Goal: Transaction & Acquisition: Purchase product/service

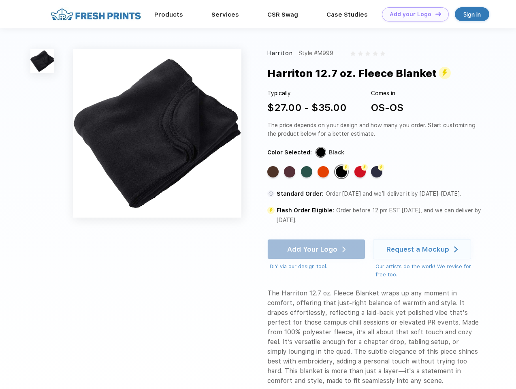
click at [413, 14] on link "Add your Logo Design Tool" at bounding box center [415, 14] width 67 height 14
click at [0, 0] on div "Design Tool" at bounding box center [0, 0] width 0 height 0
click at [435, 14] on link "Add your Logo Design Tool" at bounding box center [415, 14] width 67 height 14
click at [43, 61] on img at bounding box center [42, 61] width 24 height 24
click at [274, 172] on div "Standard Color" at bounding box center [273, 171] width 11 height 11
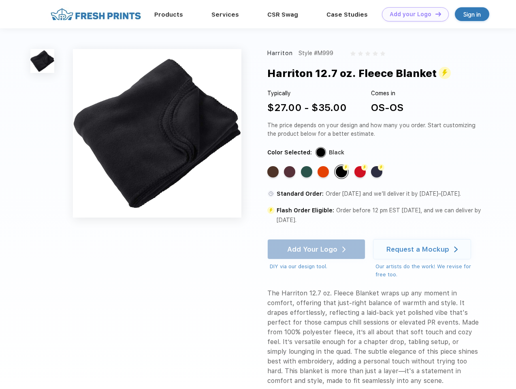
click at [291, 172] on div "Standard Color" at bounding box center [289, 171] width 11 height 11
click at [308, 172] on div "Standard Color" at bounding box center [306, 171] width 11 height 11
click at [324, 172] on div "Standard Color" at bounding box center [323, 171] width 11 height 11
click at [343, 172] on div "Flash Color" at bounding box center [341, 171] width 11 height 11
click at [361, 172] on div "Flash Color" at bounding box center [360, 171] width 11 height 11
